Goal: Communication & Community: Answer question/provide support

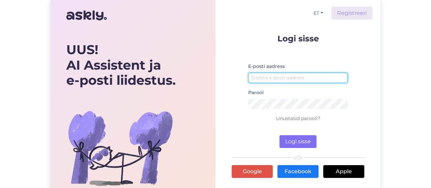
type input "[EMAIL_ADDRESS][DOMAIN_NAME]"
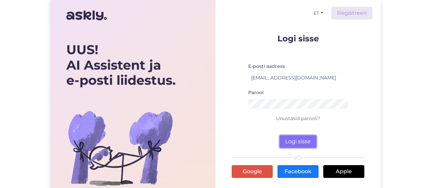
click at [304, 139] on button "Logi sisse" at bounding box center [298, 141] width 37 height 13
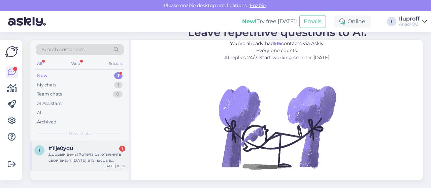
click at [61, 157] on div "Добрый день! Хотела бы отменить свой визит [DATE] в 15 часов в [GEOGRAPHIC_DATA…" at bounding box center [86, 158] width 77 height 12
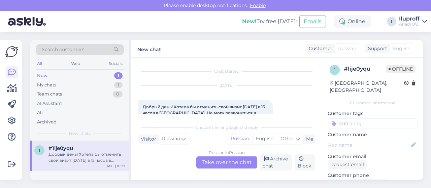
scroll to position [13, 0]
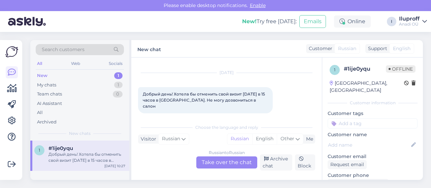
click at [223, 160] on div "Russian to Russian Take over the chat" at bounding box center [226, 163] width 61 height 12
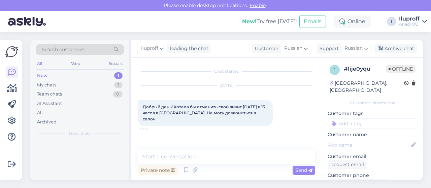
scroll to position [0, 0]
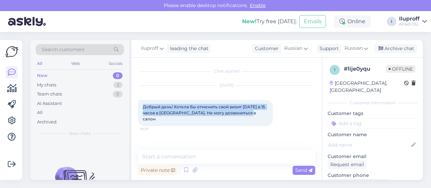
drag, startPoint x: 247, startPoint y: 113, endPoint x: 140, endPoint y: 105, distance: 107.0
click at [140, 105] on div "Добрый день! Хотела бы отменить свой визит [DATE] в 15 часов в [GEOGRAPHIC_DATA…" at bounding box center [205, 113] width 135 height 26
copy span "Добрый день! Хотела бы отменить свой визит [DATE] в 15 часов в [GEOGRAPHIC_DATA…"
click at [244, 132] on div "Chat started [DATE] Добрый день! Хотела бы отменить свой визит [DATE] в 15 часо…" at bounding box center [229, 103] width 183 height 79
